Goal: Task Accomplishment & Management: Complete application form

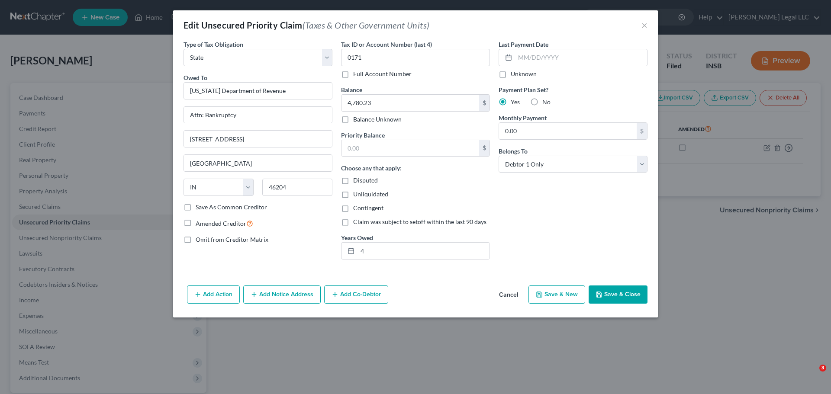
select select "2"
select select "15"
select select "0"
click at [643, 25] on button "×" at bounding box center [645, 25] width 6 height 10
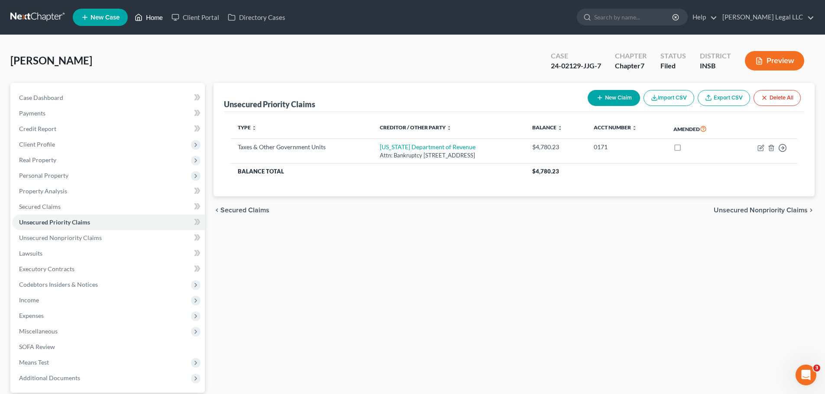
click at [160, 22] on link "Home" at bounding box center [148, 18] width 37 height 16
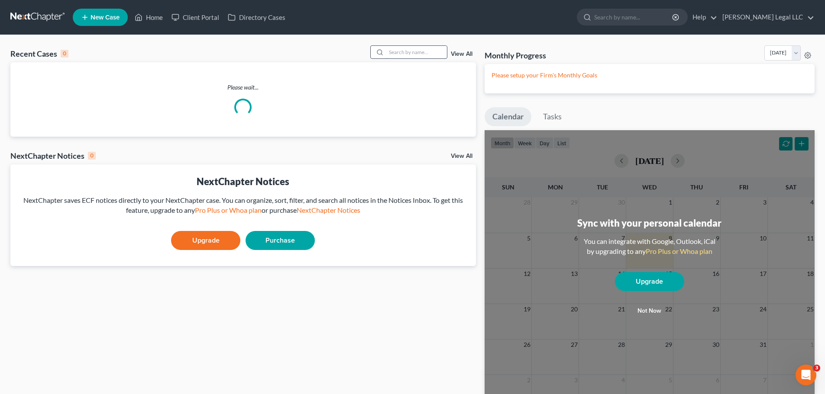
click at [413, 48] on input "search" at bounding box center [416, 52] width 61 height 13
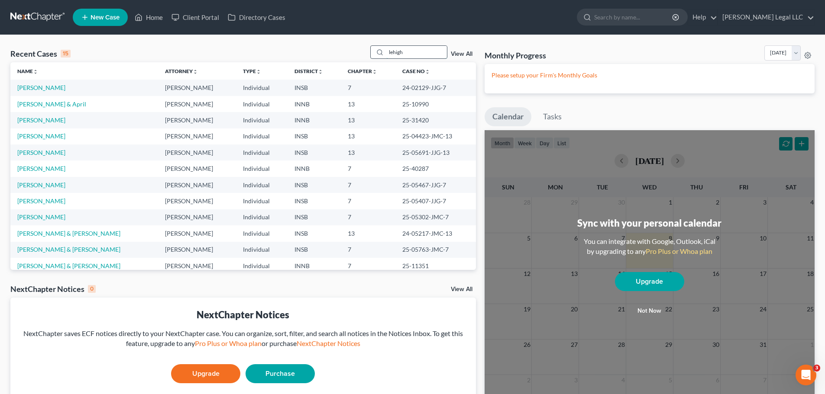
type input "lehigh"
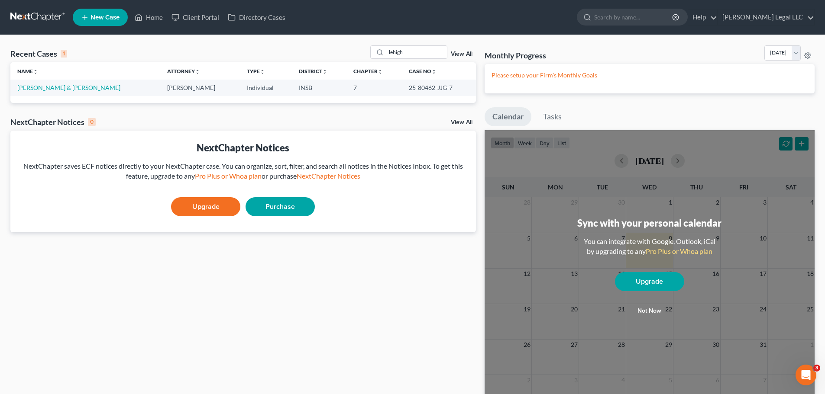
click at [51, 94] on td "[PERSON_NAME] & [PERSON_NAME]" at bounding box center [85, 88] width 150 height 16
click at [54, 92] on td "[PERSON_NAME] & [PERSON_NAME]" at bounding box center [85, 88] width 150 height 16
click at [54, 91] on link "[PERSON_NAME] & [PERSON_NAME]" at bounding box center [68, 87] width 103 height 7
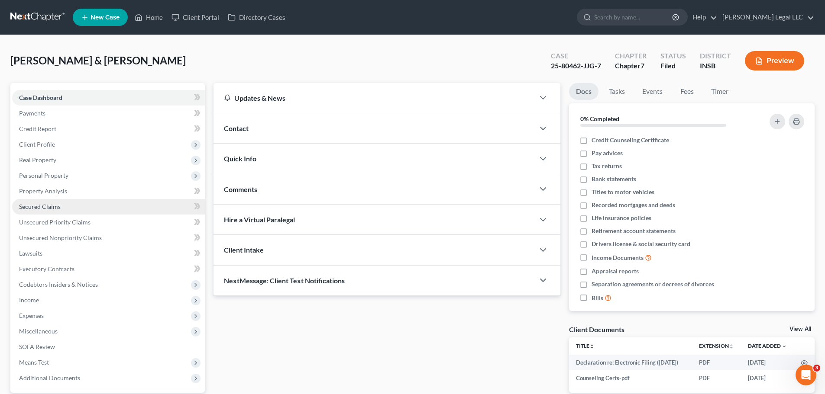
click at [54, 210] on link "Secured Claims" at bounding box center [108, 207] width 193 height 16
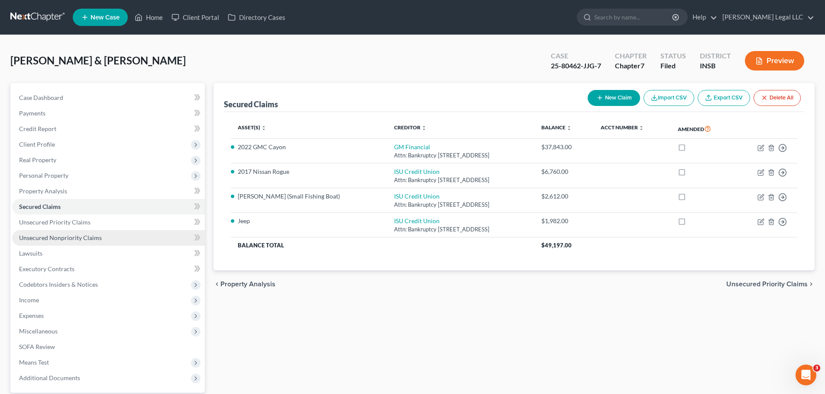
click at [45, 236] on span "Unsecured Nonpriority Claims" at bounding box center [60, 237] width 83 height 7
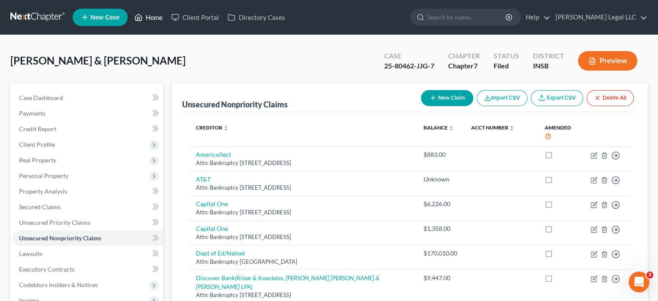
click at [139, 19] on icon at bounding box center [139, 17] width 8 height 10
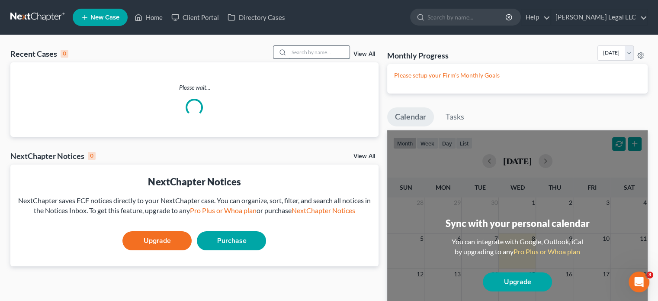
click at [300, 55] on input "search" at bounding box center [319, 52] width 61 height 13
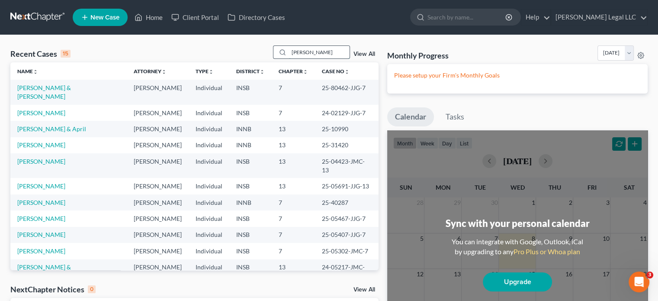
type input "[PERSON_NAME]"
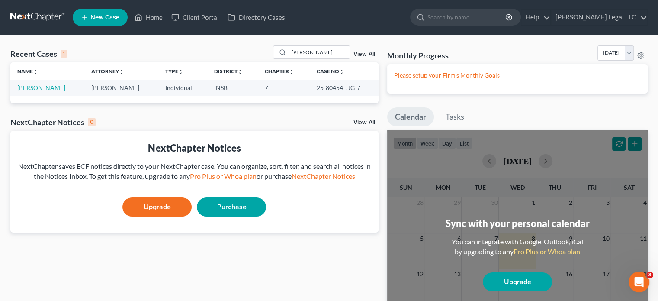
click at [38, 86] on link "[PERSON_NAME]" at bounding box center [41, 87] width 48 height 7
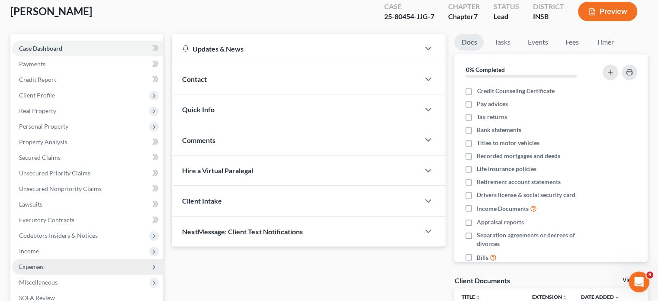
scroll to position [87, 0]
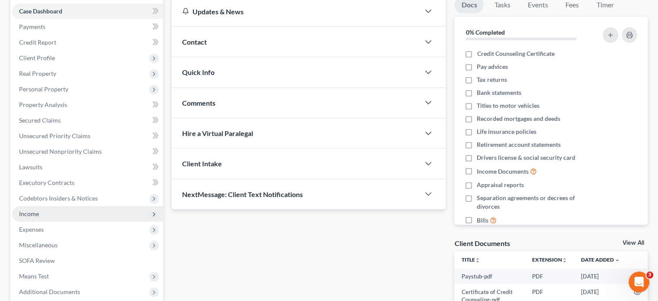
click at [29, 217] on span "Income" at bounding box center [29, 213] width 20 height 7
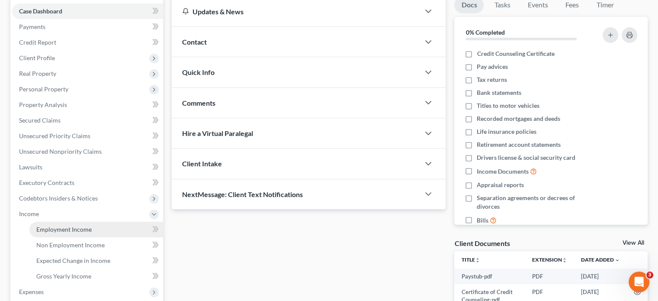
click at [59, 232] on span "Employment Income" at bounding box center [63, 229] width 55 height 7
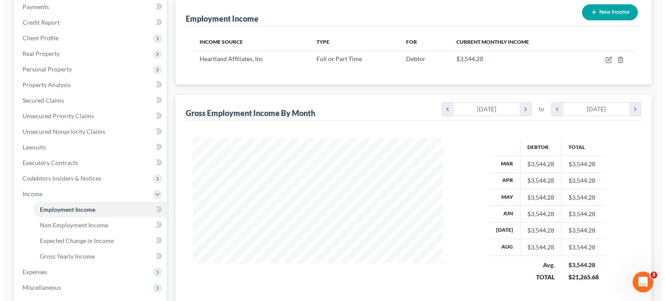
scroll to position [130, 0]
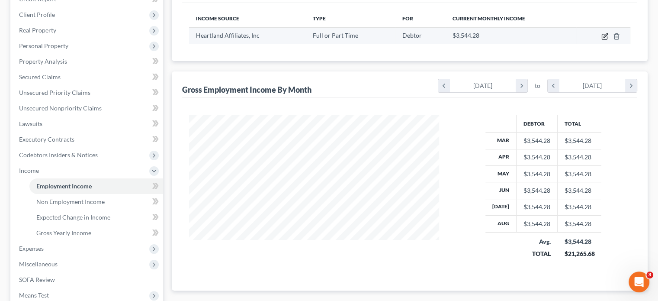
click at [605, 37] on icon "button" at bounding box center [605, 36] width 7 height 7
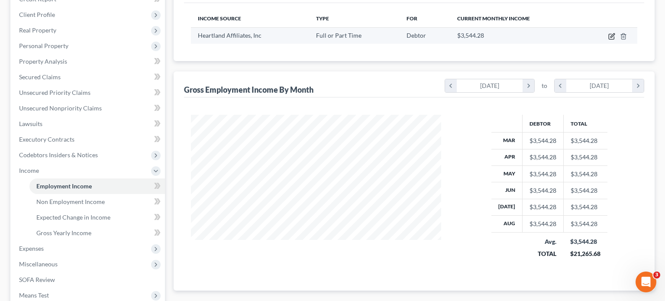
select select "0"
select select "15"
select select "0"
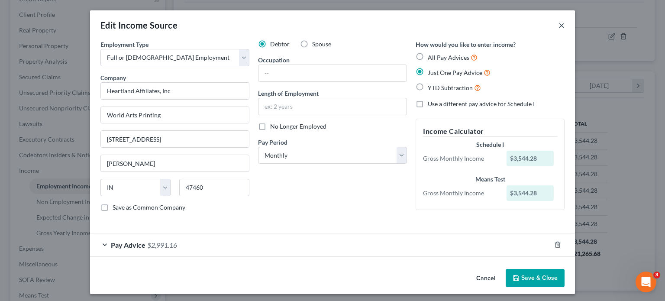
click at [560, 26] on button "×" at bounding box center [561, 25] width 6 height 10
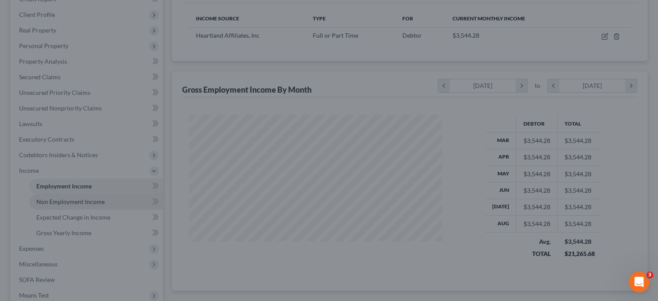
scroll to position [432744, 432631]
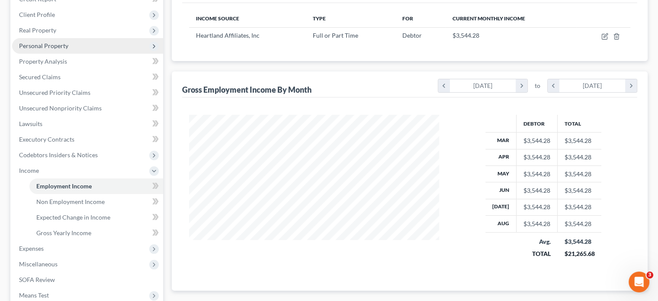
click at [33, 43] on span "Personal Property" at bounding box center [43, 45] width 49 height 7
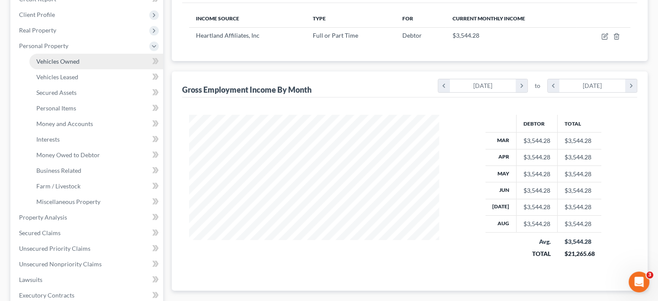
click at [42, 61] on span "Vehicles Owned" at bounding box center [57, 61] width 43 height 7
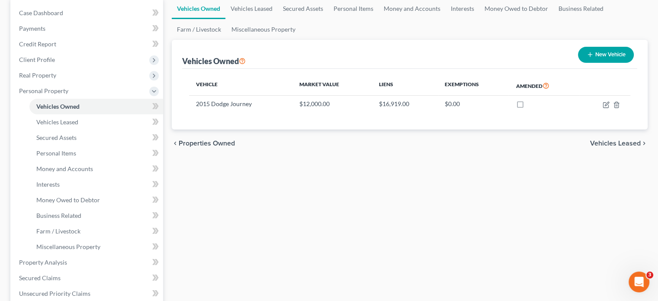
scroll to position [87, 0]
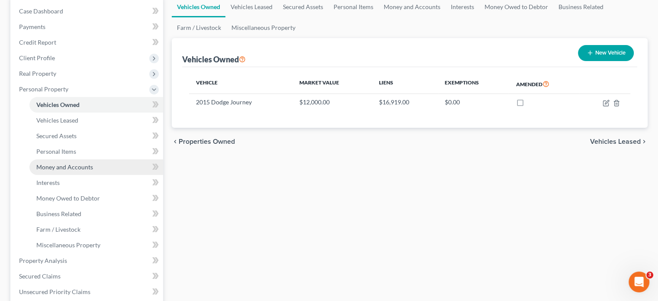
click at [57, 168] on span "Money and Accounts" at bounding box center [64, 166] width 57 height 7
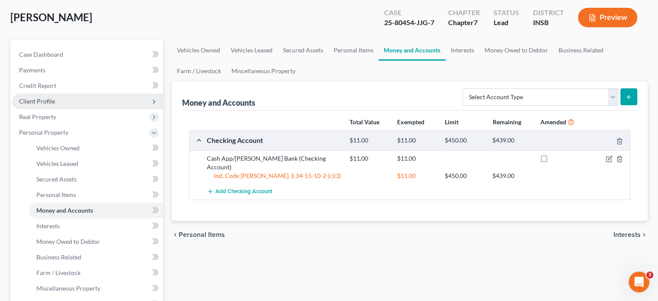
scroll to position [43, 0]
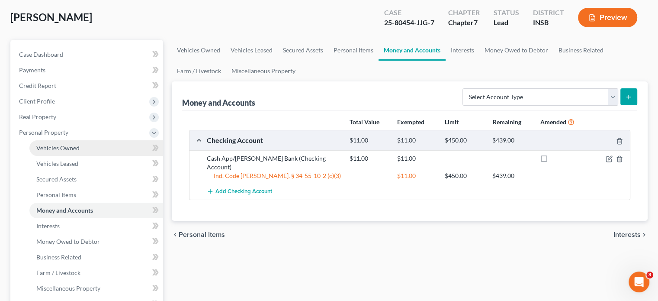
click at [76, 150] on span "Vehicles Owned" at bounding box center [57, 147] width 43 height 7
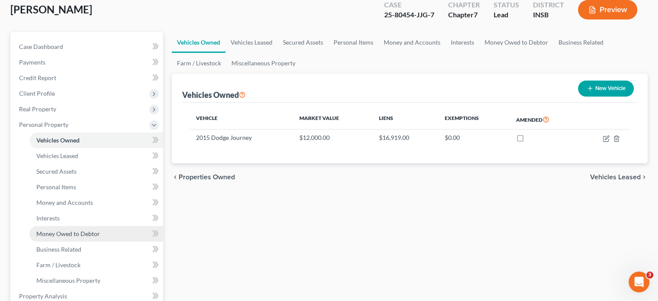
scroll to position [130, 0]
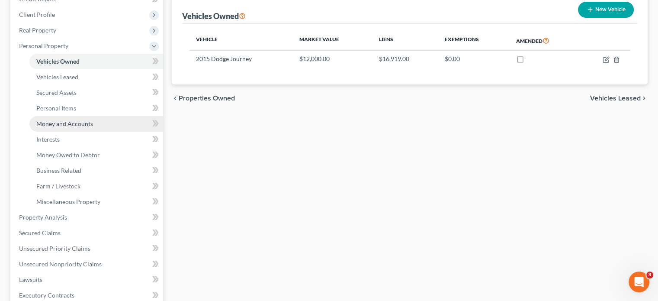
click at [71, 124] on span "Money and Accounts" at bounding box center [64, 123] width 57 height 7
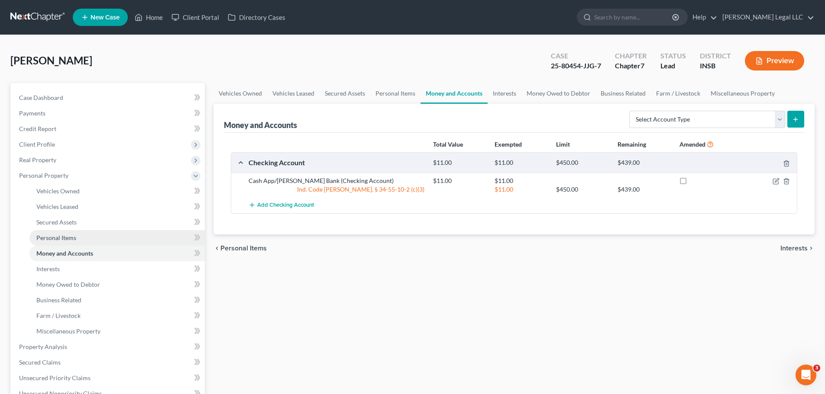
click at [71, 239] on span "Personal Items" at bounding box center [56, 237] width 40 height 7
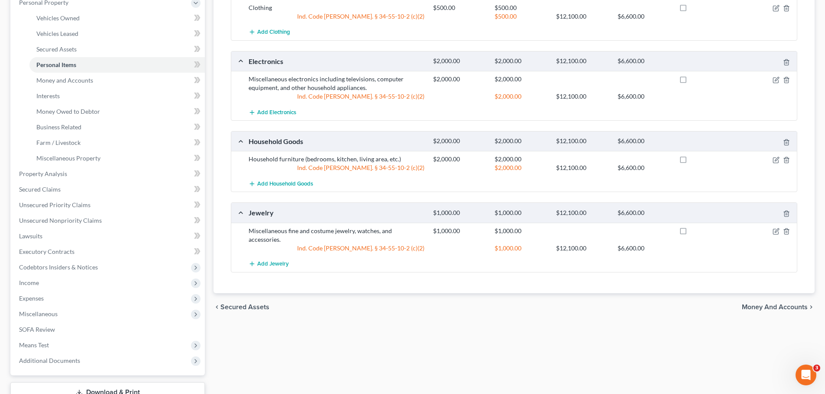
scroll to position [87, 0]
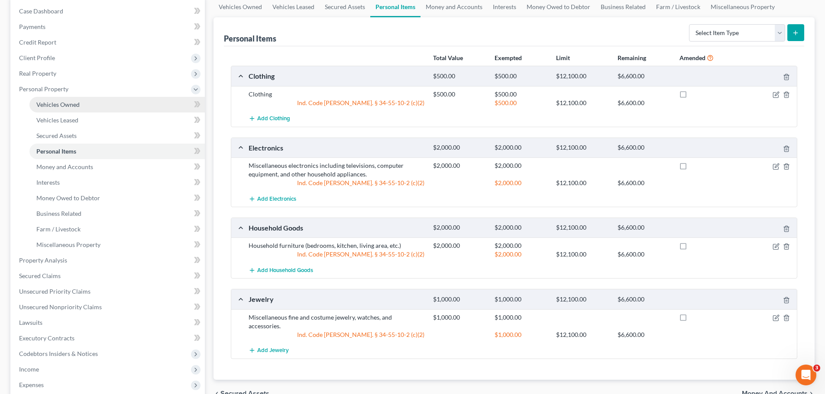
click at [45, 105] on span "Vehicles Owned" at bounding box center [57, 104] width 43 height 7
